Goal: Book appointment/travel/reservation

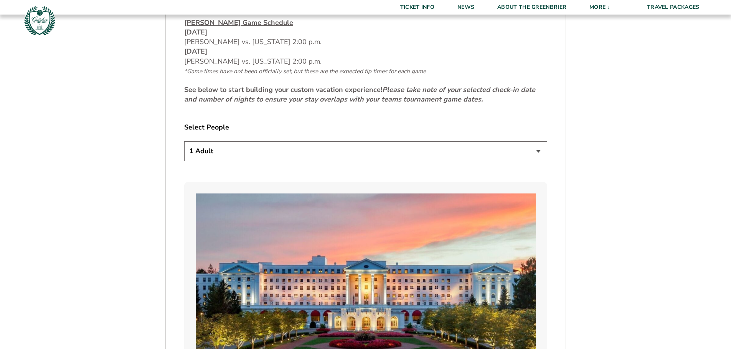
scroll to position [422, 0]
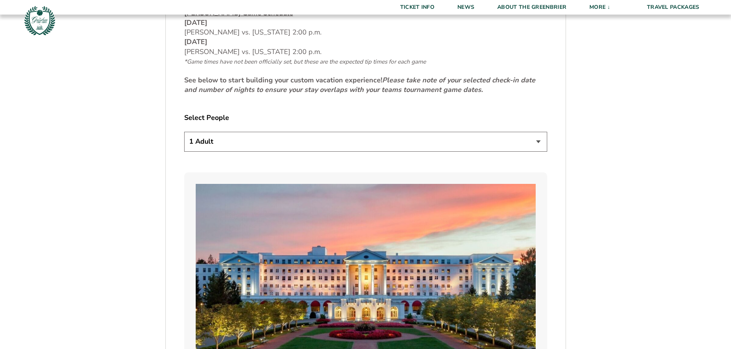
click at [246, 150] on select "1 Adult 2 Adults 3 Adults 4 Adults 2 Adults + 1 Child 2 Adults + 2 Children 2 A…" at bounding box center [365, 142] width 363 height 20
select select "2 Adults"
click at [184, 132] on select "1 Adult 2 Adults 3 Adults 4 Adults 2 Adults + 1 Child 2 Adults + 2 Children 2 A…" at bounding box center [365, 142] width 363 height 20
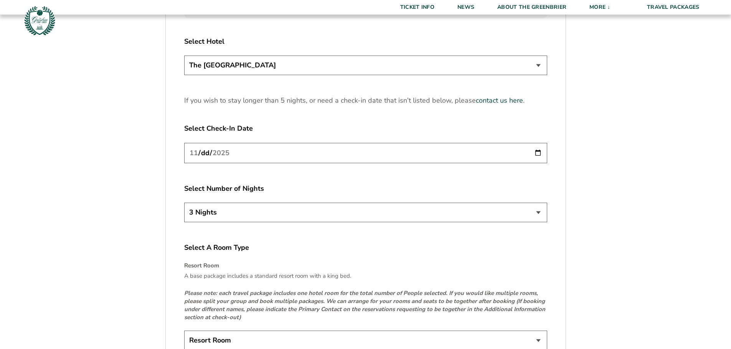
scroll to position [1035, 0]
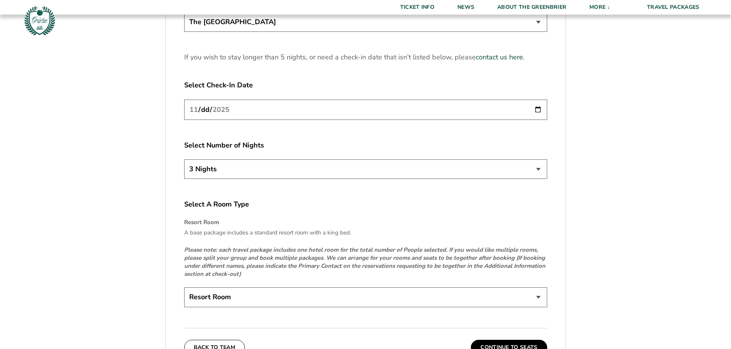
click at [195, 168] on select "3 Nights 4 Nights 5 Nights" at bounding box center [365, 170] width 363 height 20
click at [184, 160] on select "3 Nights 4 Nights 5 Nights" at bounding box center [365, 170] width 363 height 20
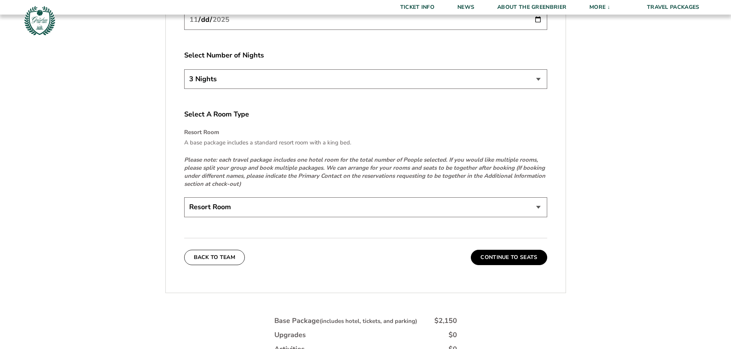
scroll to position [1151, 0]
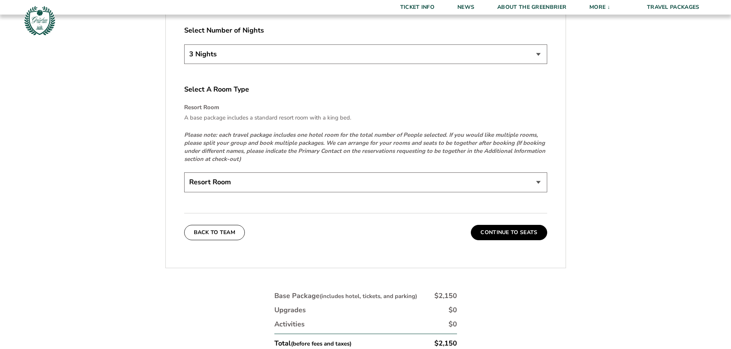
click at [222, 183] on select "Resort Room" at bounding box center [365, 183] width 363 height 20
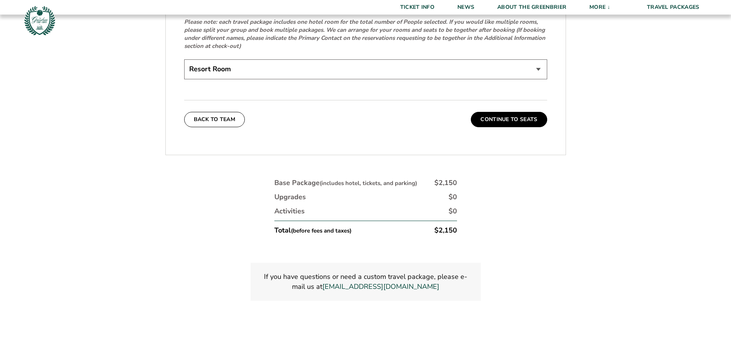
scroll to position [1266, 0]
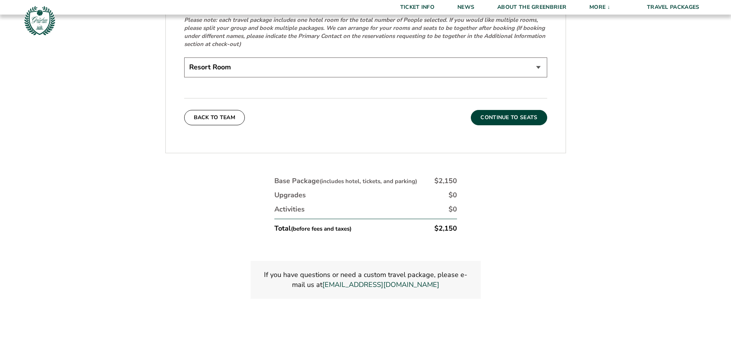
click at [530, 116] on button "Continue To Seats" at bounding box center [509, 117] width 76 height 15
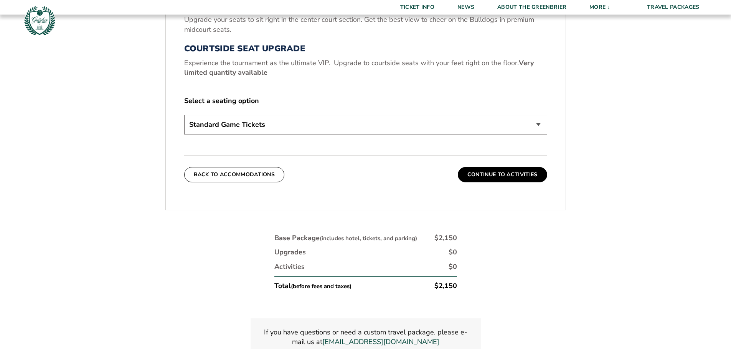
scroll to position [357, 0]
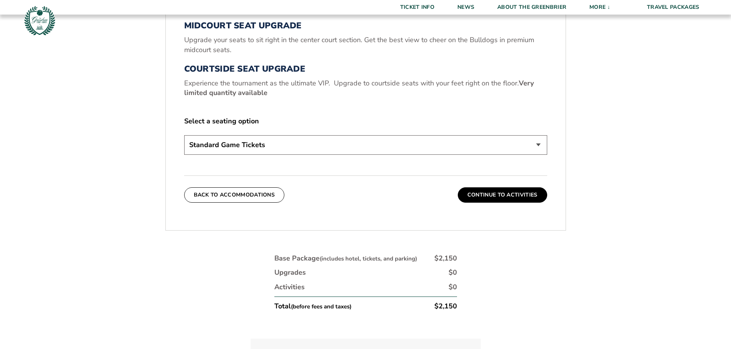
click at [331, 147] on select "Standard Game Tickets Midcourt Seat Upgrade (+$130 per person) Courtside Seat U…" at bounding box center [365, 145] width 363 height 20
click at [296, 145] on select "Standard Game Tickets Midcourt Seat Upgrade (+$130 per person) Courtside Seat U…" at bounding box center [365, 145] width 363 height 20
click at [500, 195] on button "Continue To Activities" at bounding box center [502, 195] width 89 height 15
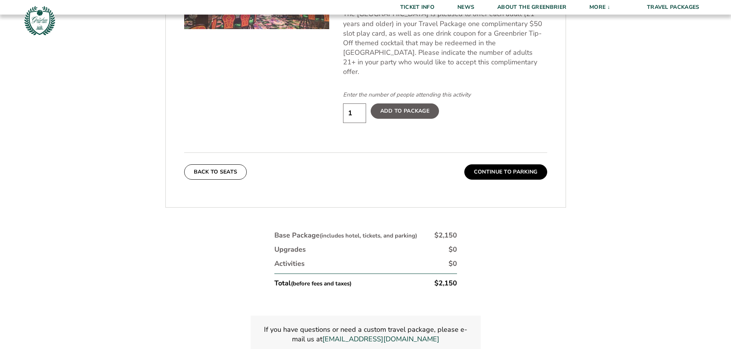
scroll to position [510, 0]
click at [517, 167] on button "Continue To Parking" at bounding box center [505, 171] width 83 height 15
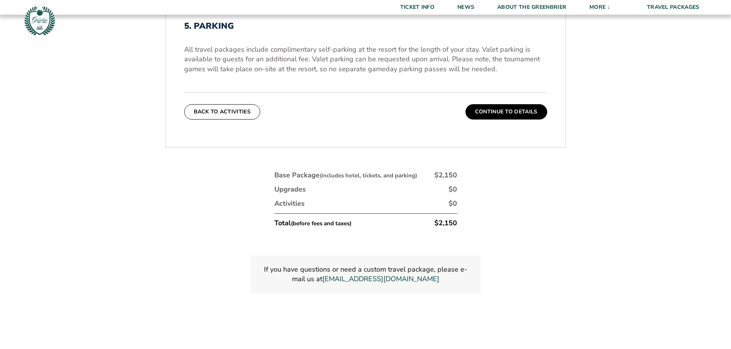
scroll to position [319, 0]
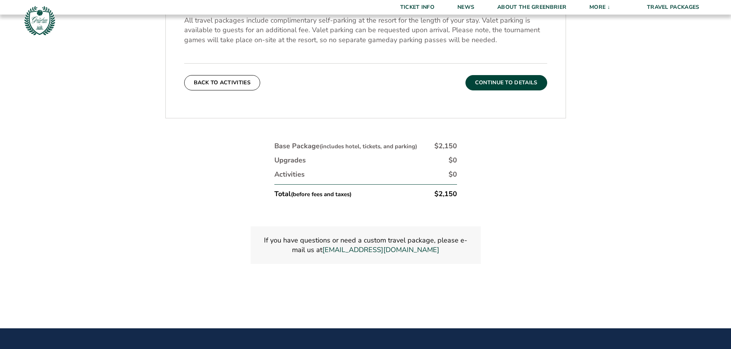
click at [514, 87] on button "Continue To Details" at bounding box center [506, 82] width 82 height 15
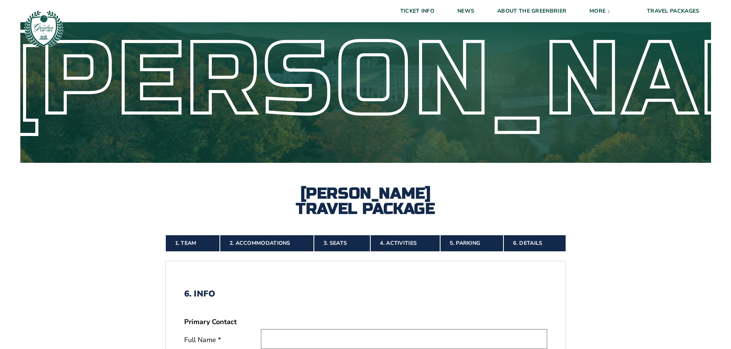
scroll to position [0, 0]
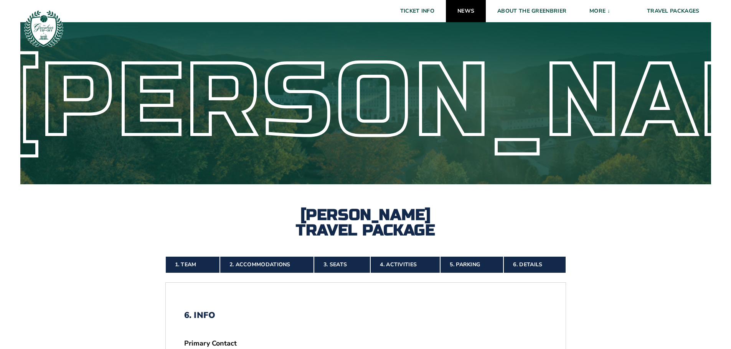
click at [462, 13] on link "News" at bounding box center [466, 11] width 40 height 22
